Goal: Task Accomplishment & Management: Complete application form

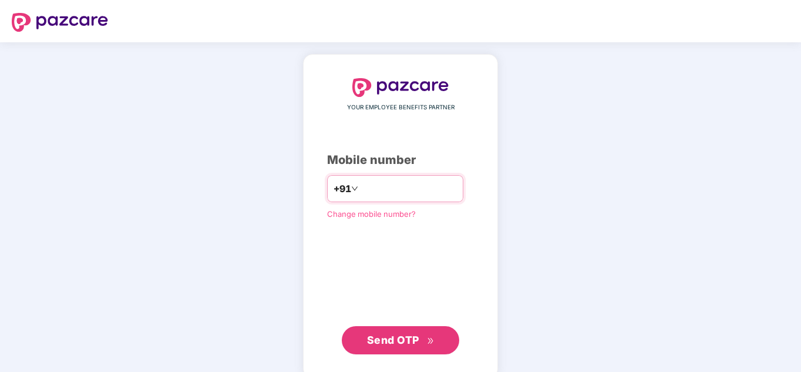
click at [373, 186] on input "number" at bounding box center [409, 188] width 96 height 19
type input "**********"
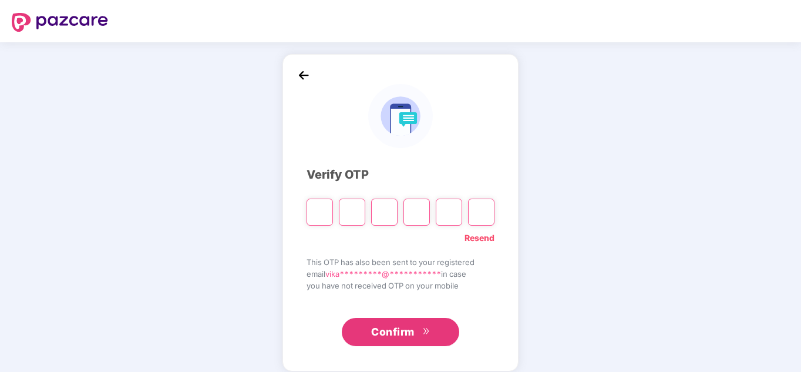
type input "*"
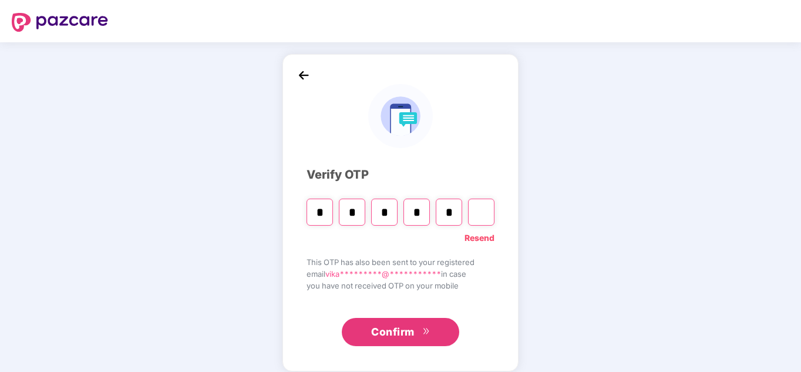
type input "*"
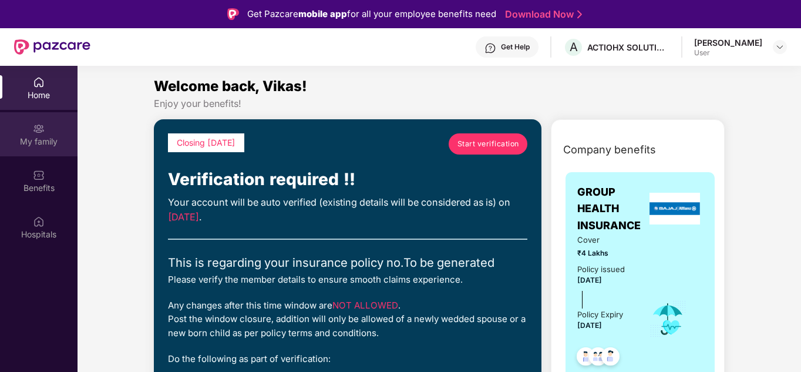
click at [48, 138] on div "My family" at bounding box center [39, 142] width 78 height 12
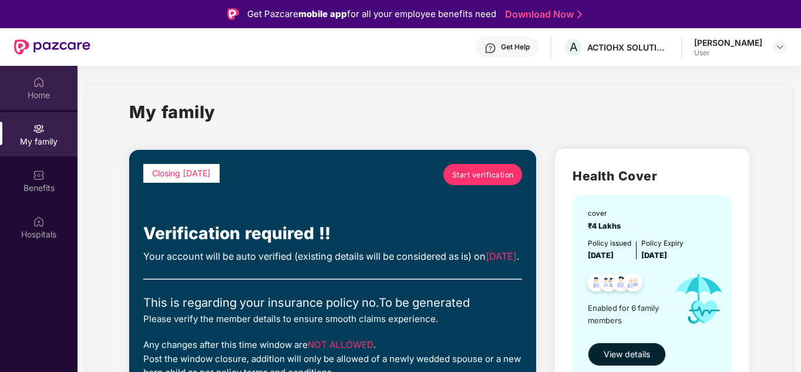
click at [35, 101] on div "Home" at bounding box center [39, 88] width 78 height 44
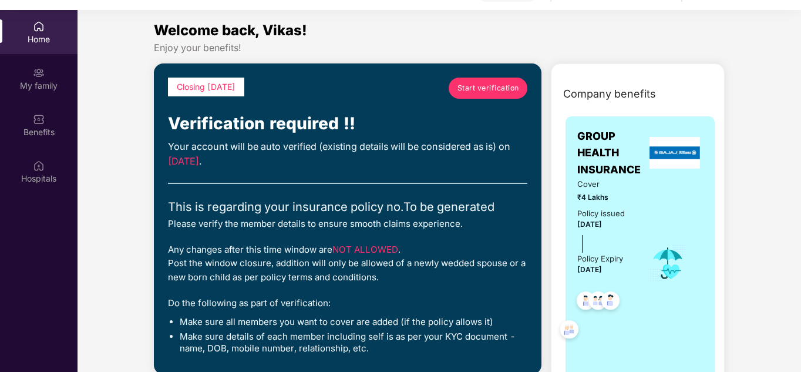
scroll to position [66, 0]
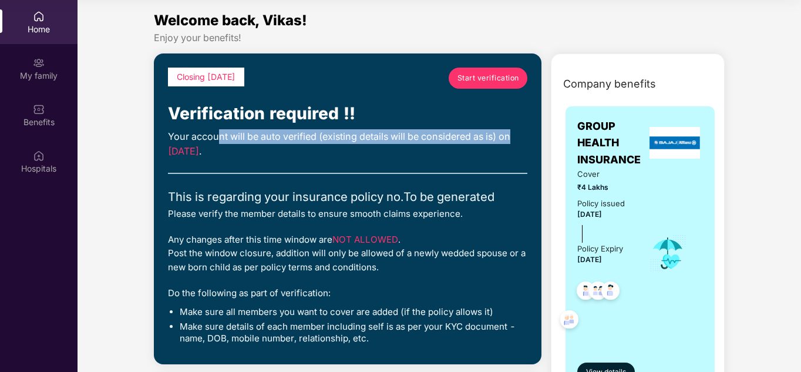
drag, startPoint x: 217, startPoint y: 135, endPoint x: 519, endPoint y: 130, distance: 301.9
click at [519, 130] on div "Your account will be auto verified (existing details will be considered as is) …" at bounding box center [347, 144] width 359 height 30
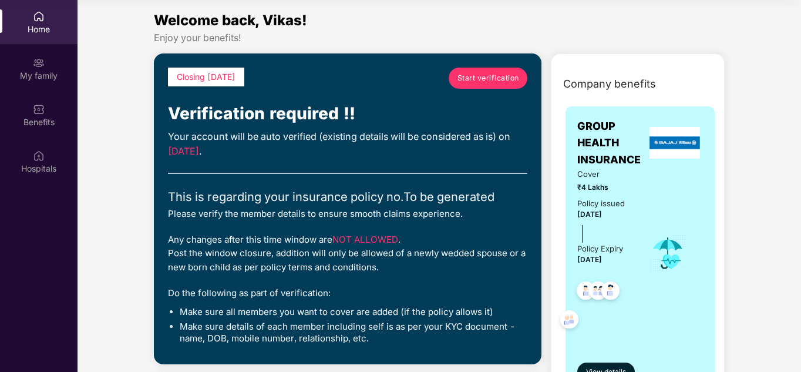
click at [298, 167] on div "Closing in 3 days Start verification Verification required !! Your account will…" at bounding box center [347, 209] width 359 height 283
click at [46, 77] on div "My family" at bounding box center [39, 76] width 78 height 12
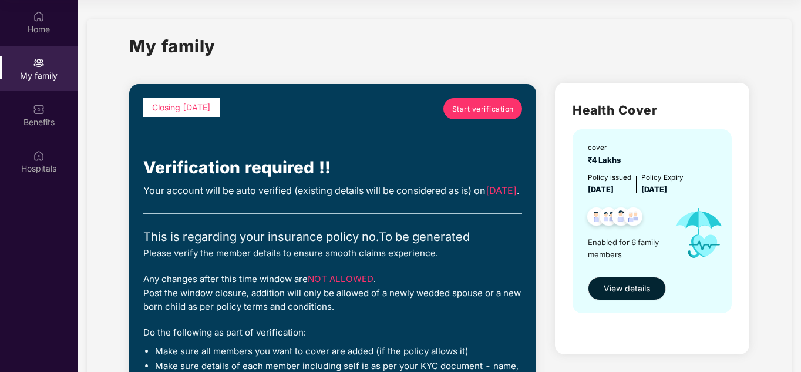
click at [493, 107] on span "Start verification" at bounding box center [483, 108] width 62 height 11
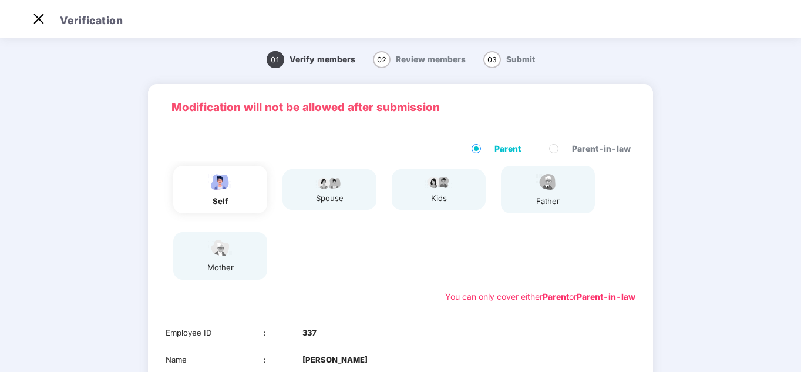
scroll to position [28, 0]
click at [779, 99] on div "01 Verify members 02 Review members 03 Submit Modification will not be allowed …" at bounding box center [400, 302] width 801 height 522
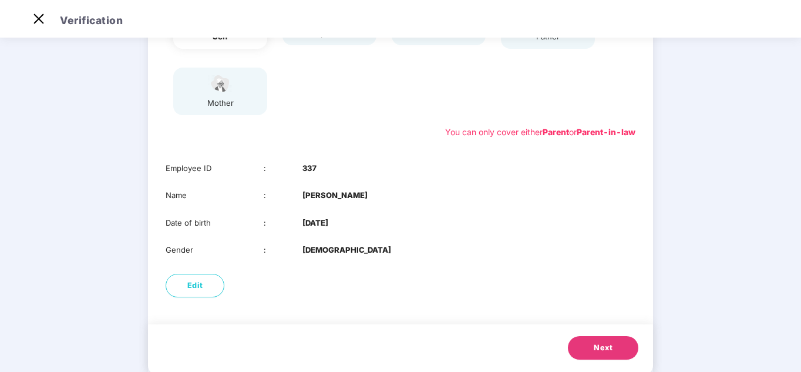
scroll to position [188, 0]
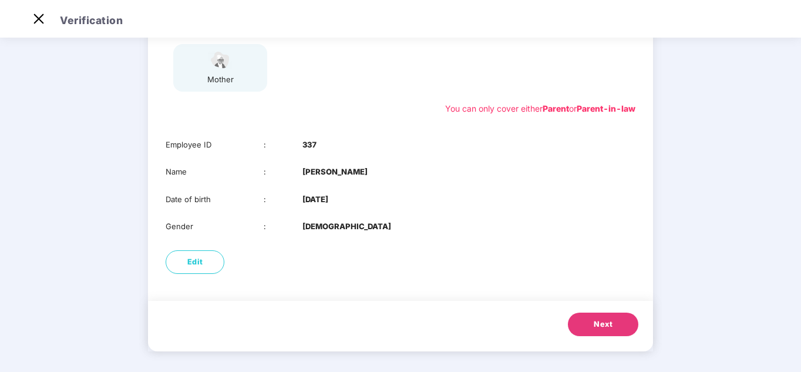
drag, startPoint x: 797, startPoint y: 250, endPoint x: 798, endPoint y: 238, distance: 11.8
click at [798, 238] on div "01 Verify members 02 Review members 03 Submit Modification will not be allowed …" at bounding box center [400, 114] width 801 height 522
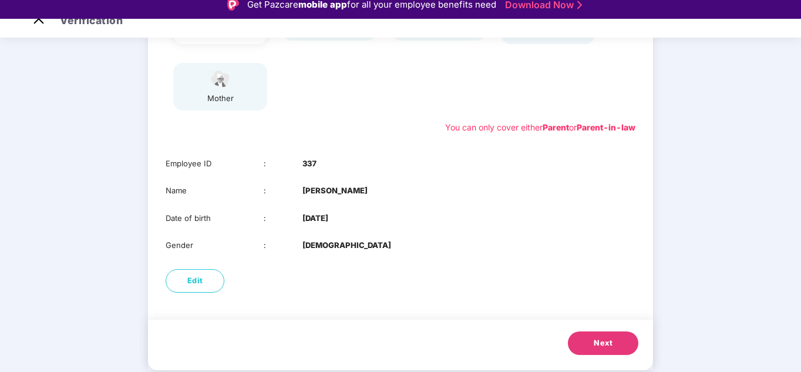
scroll to position [0, 0]
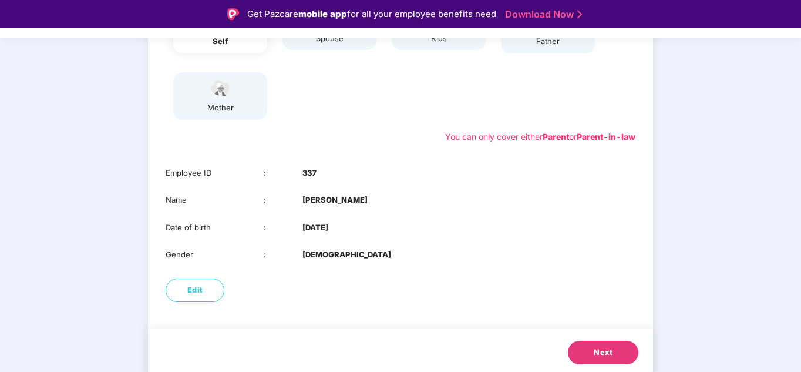
click at [692, 188] on div "01 Verify members 02 Review members 03 Submit Modification will not be allowed …" at bounding box center [400, 142] width 801 height 522
click at [665, 262] on div "01 Verify members 02 Review members 03 Submit Modification will not be allowed …" at bounding box center [400, 142] width 801 height 522
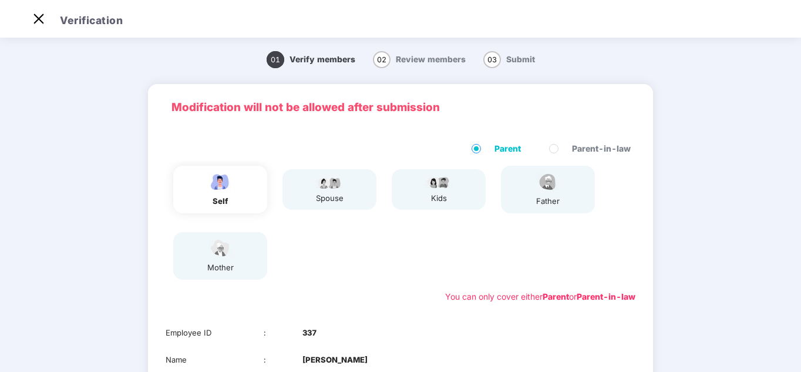
click at [341, 192] on div "spouse" at bounding box center [329, 198] width 29 height 12
click at [320, 194] on div "spouse" at bounding box center [329, 198] width 29 height 12
click at [413, 61] on span "Review members" at bounding box center [431, 59] width 70 height 9
click at [798, 99] on div "01 Verify members 02 Review members 03 Submit Modification will not be allowed …" at bounding box center [400, 302] width 801 height 522
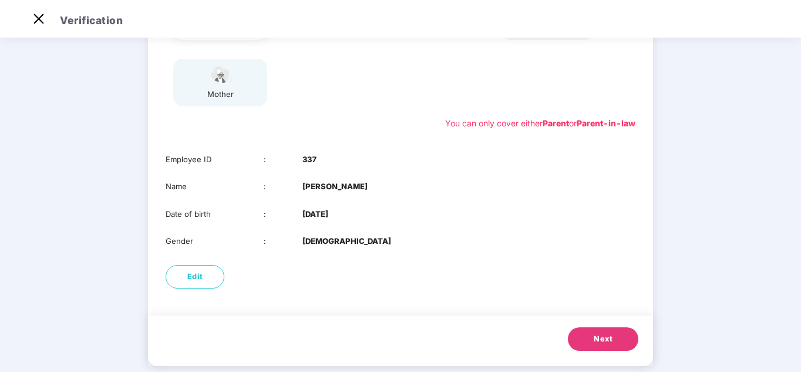
scroll to position [191, 0]
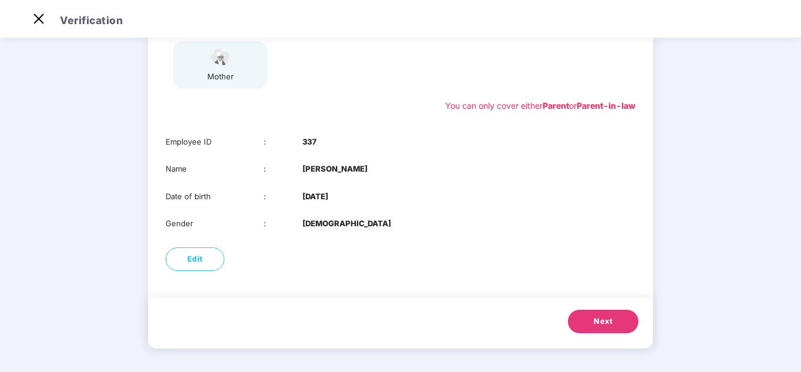
click at [589, 318] on button "Next" at bounding box center [603, 321] width 70 height 23
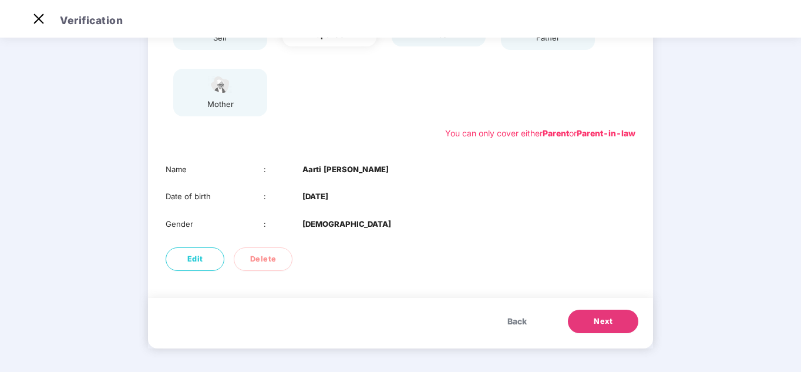
scroll to position [163, 0]
click at [605, 316] on span "Next" at bounding box center [603, 321] width 19 height 12
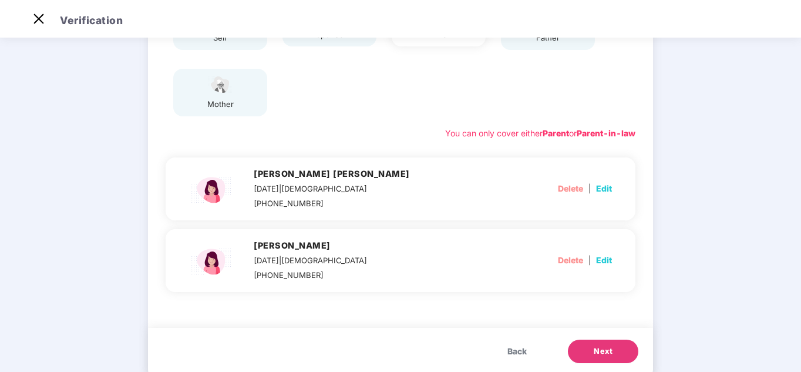
scroll to position [191, 0]
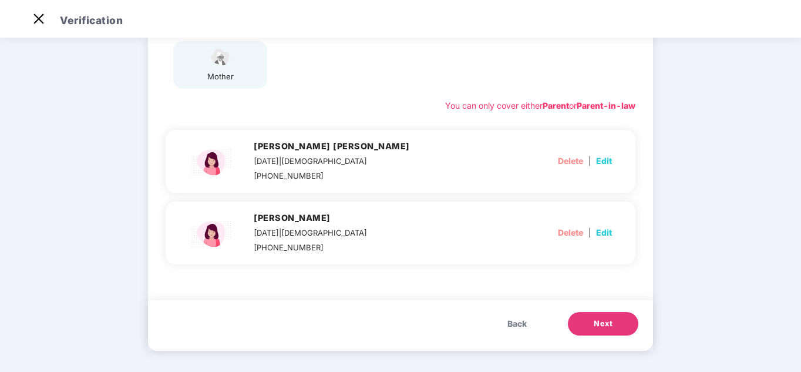
click at [611, 325] on span "Next" at bounding box center [603, 324] width 19 height 12
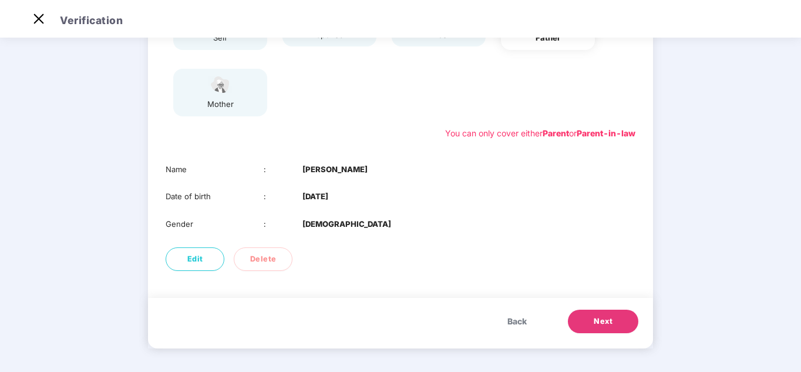
click at [611, 325] on span "Next" at bounding box center [603, 321] width 19 height 12
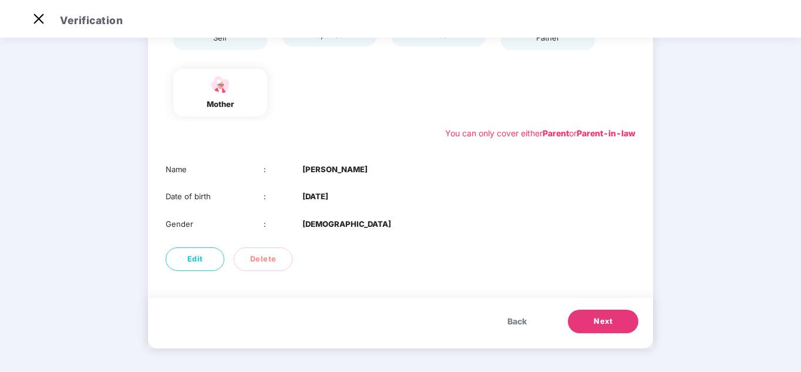
click at [611, 325] on span "Next" at bounding box center [603, 321] width 19 height 12
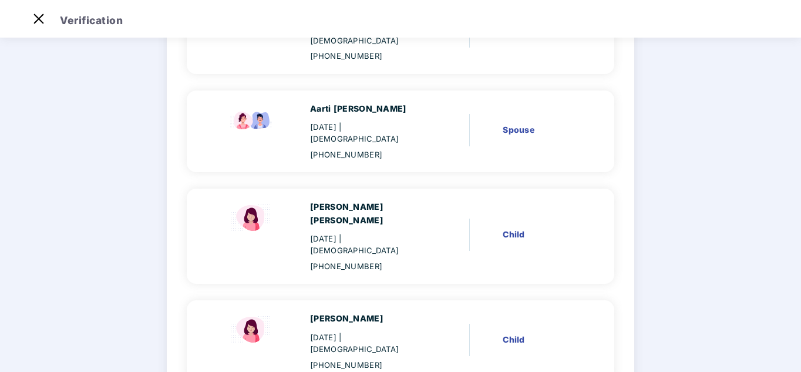
scroll to position [166, 0]
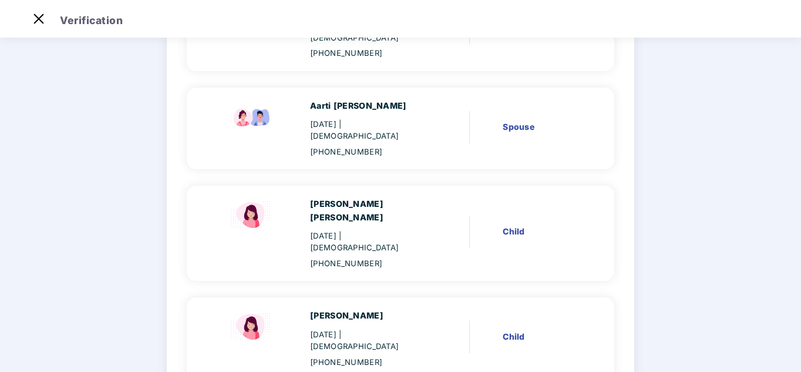
drag, startPoint x: 799, startPoint y: 103, endPoint x: 802, endPoint y: 127, distance: 24.8
click at [801, 127] on html "Get Pazcare mobile app for all your employee benefits need Download Now Verific…" at bounding box center [400, 158] width 801 height 372
click at [690, 179] on main "Verify members 02 Review members 03 Submit Review members Details once submitte…" at bounding box center [400, 272] width 801 height 807
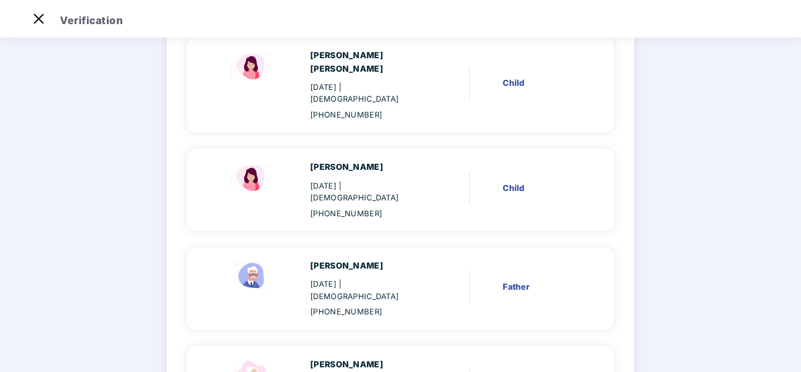
scroll to position [385, 0]
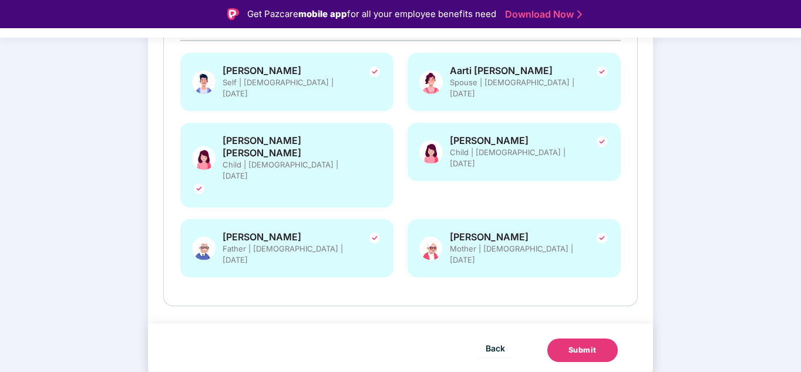
scroll to position [187, 0]
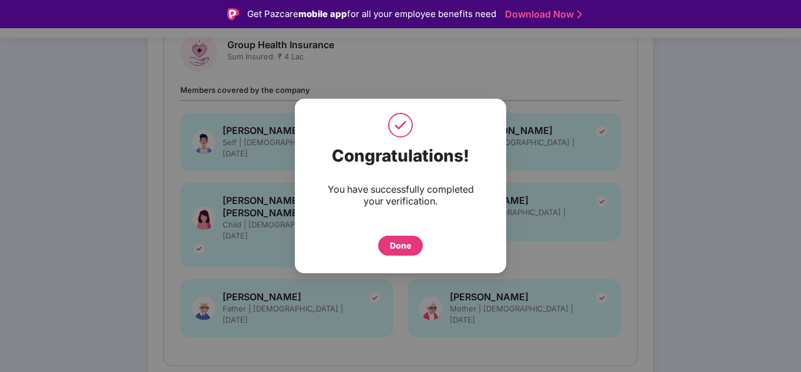
click at [391, 240] on div "Done" at bounding box center [400, 245] width 21 height 13
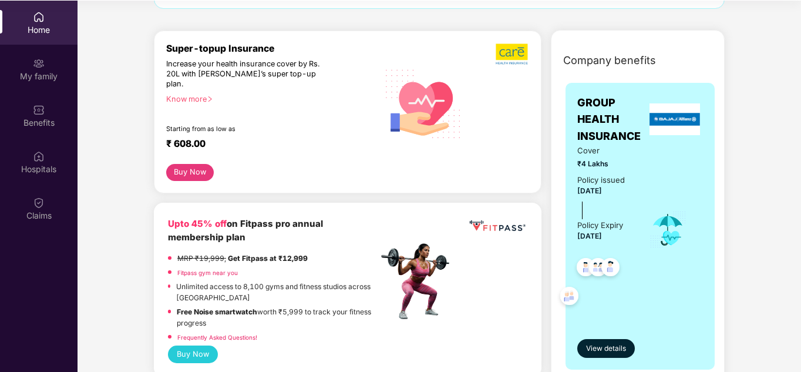
scroll to position [66, 0]
